Goal: Information Seeking & Learning: Find specific fact

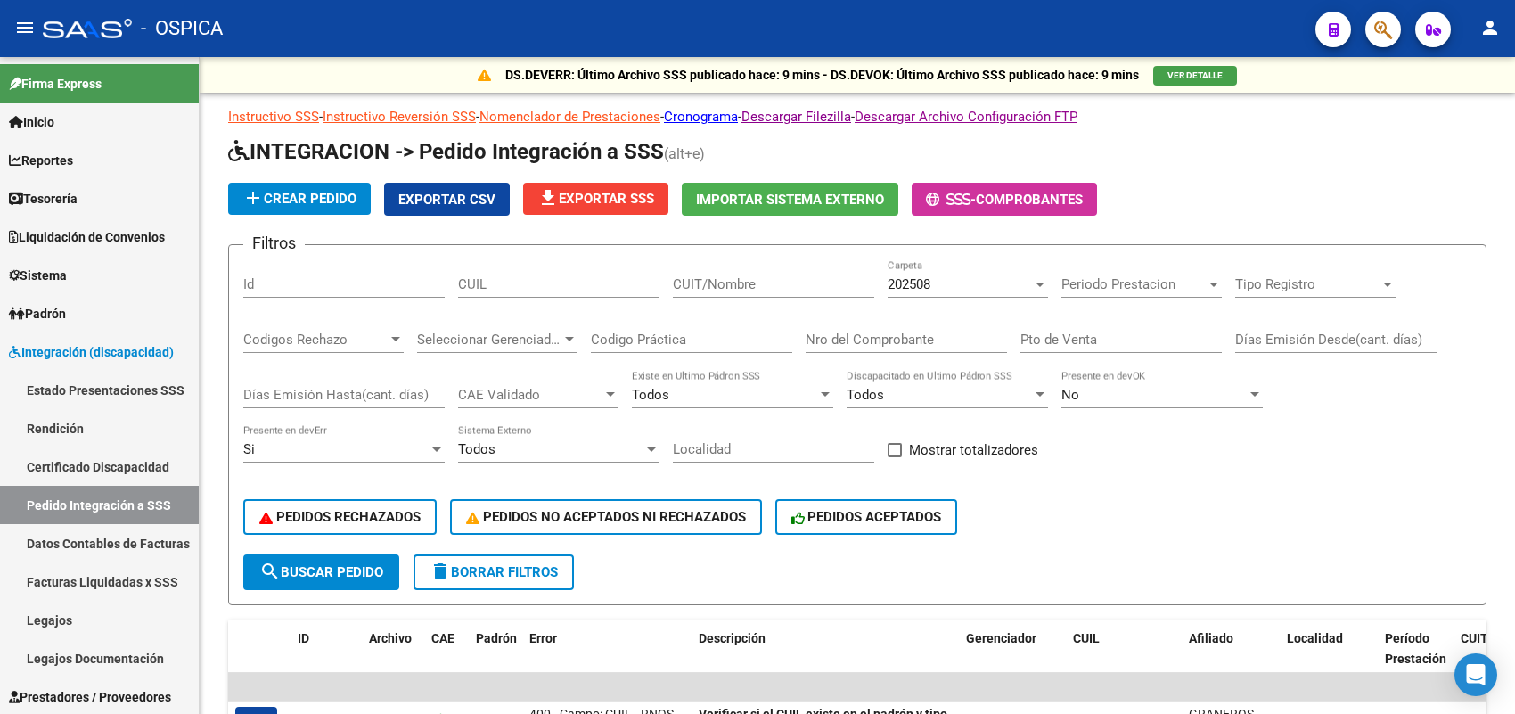
click at [1310, 25] on mat-toolbar "menu - OSPICA person" at bounding box center [757, 28] width 1515 height 57
click at [736, 256] on form "Filtros Id CUIL CUIT/Nombre 202508 Carpeta Periodo Prestacion Periodo Prestacio…" at bounding box center [857, 424] width 1258 height 361
click at [110, 470] on link "Certificado Discapacidad" at bounding box center [99, 466] width 199 height 38
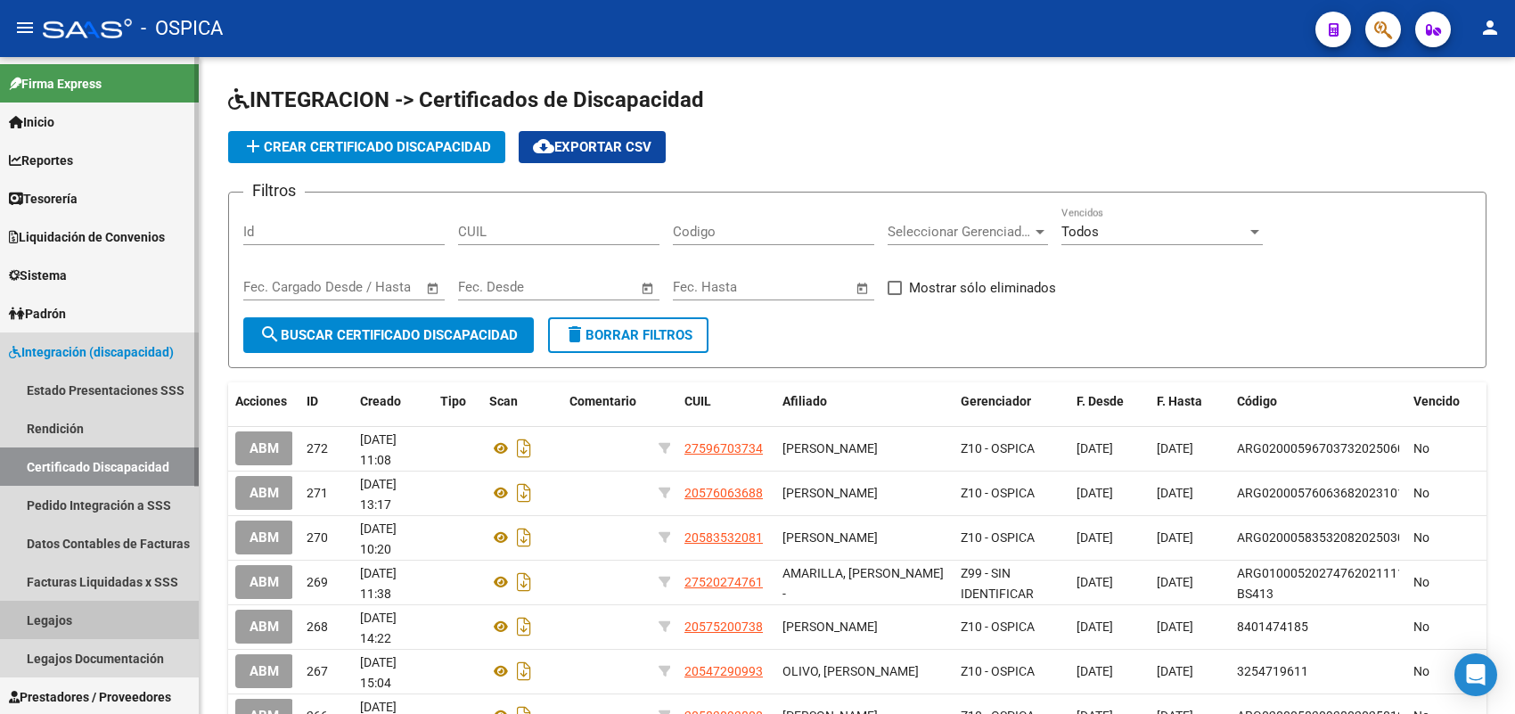
click at [49, 611] on link "Legajos" at bounding box center [99, 620] width 199 height 38
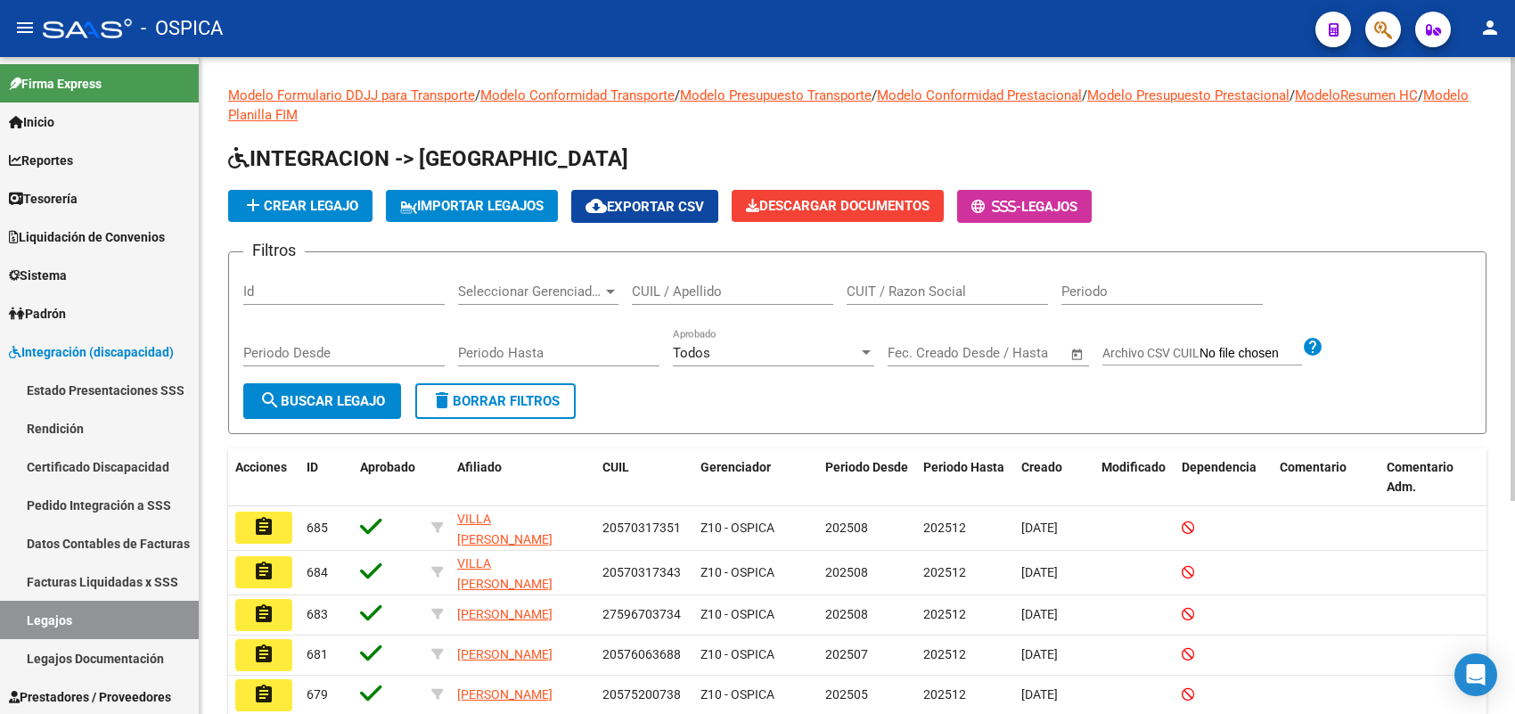
click at [687, 288] on input "CUIL / Apellido" at bounding box center [732, 291] width 201 height 16
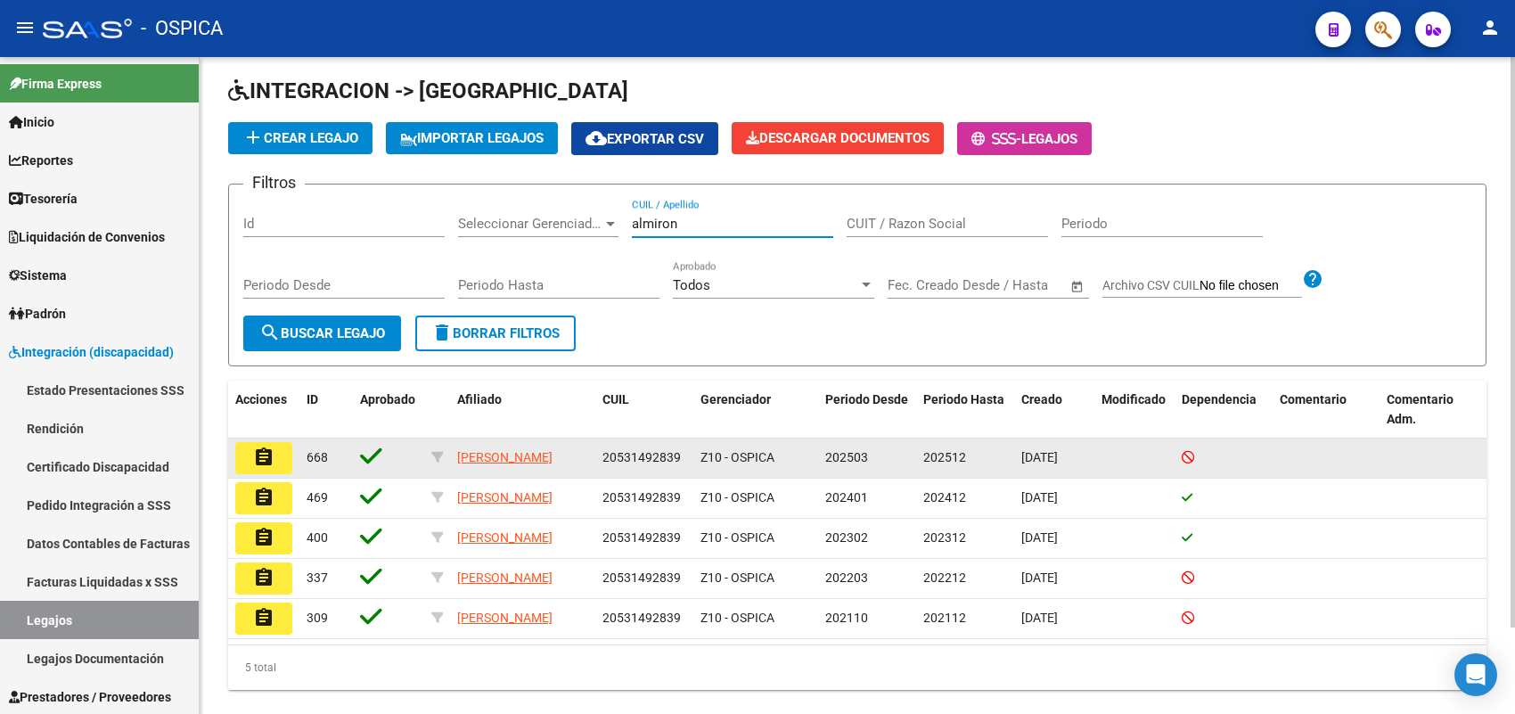
scroll to position [100, 0]
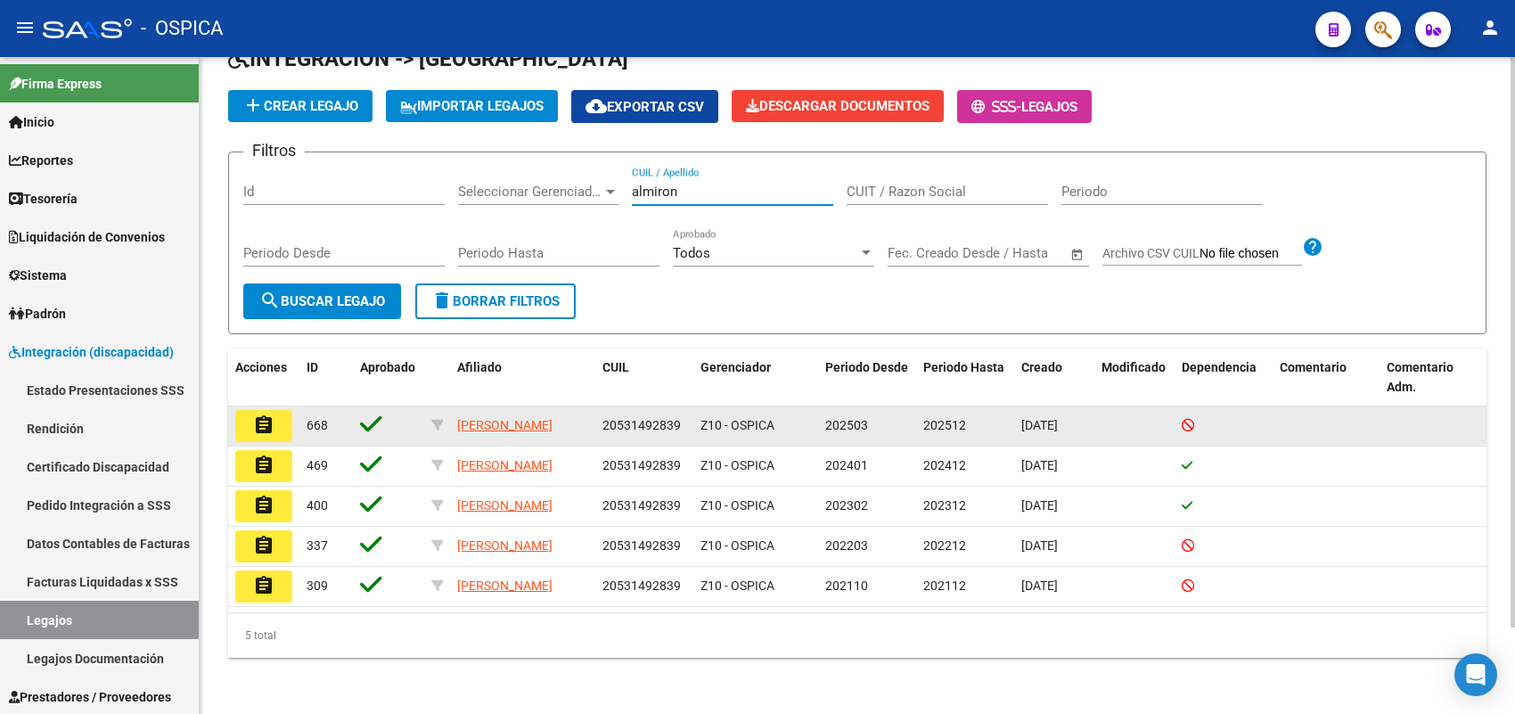
type input "almiron"
drag, startPoint x: 678, startPoint y: 417, endPoint x: 600, endPoint y: 421, distance: 78.5
click at [600, 421] on datatable-body-cell "20531492839" at bounding box center [644, 425] width 98 height 39
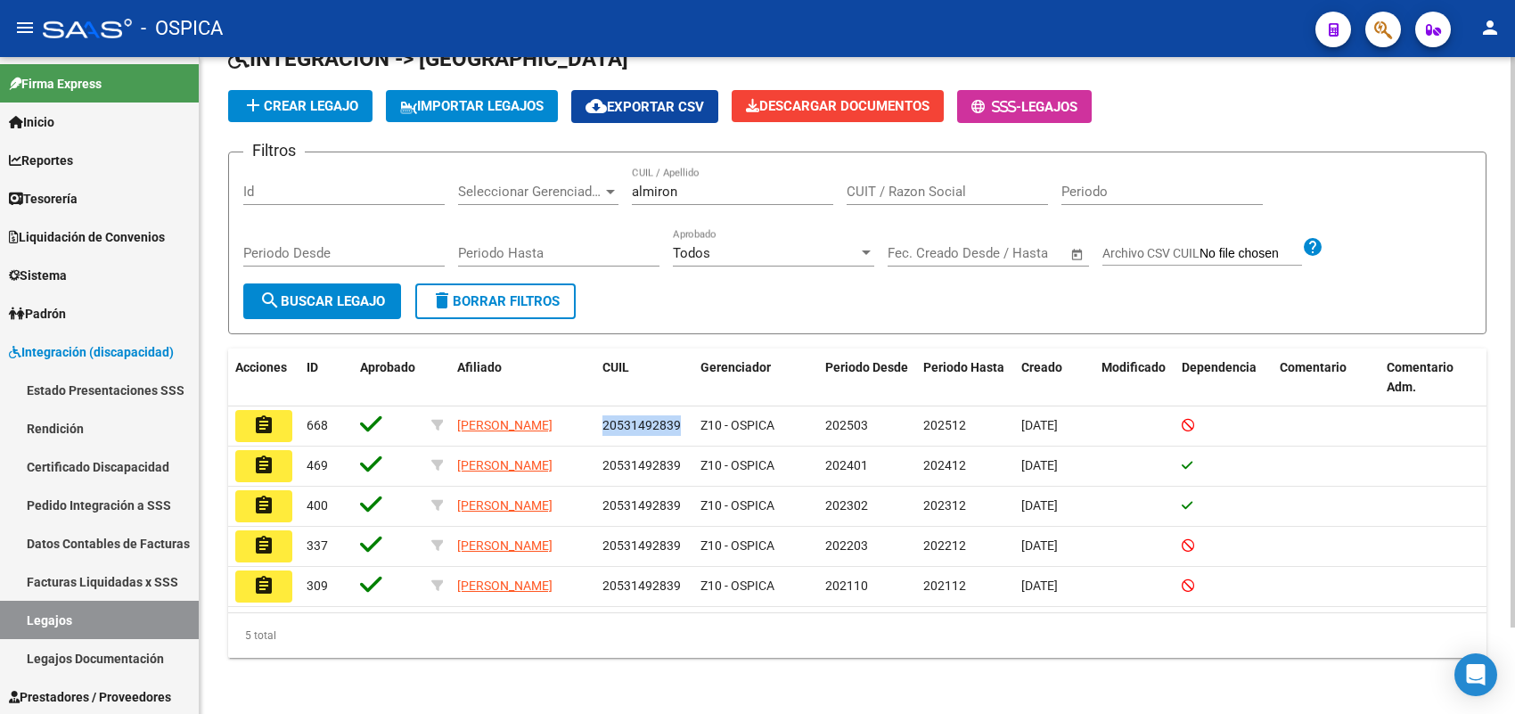
copy span "20531492839"
